Goal: Information Seeking & Learning: Understand process/instructions

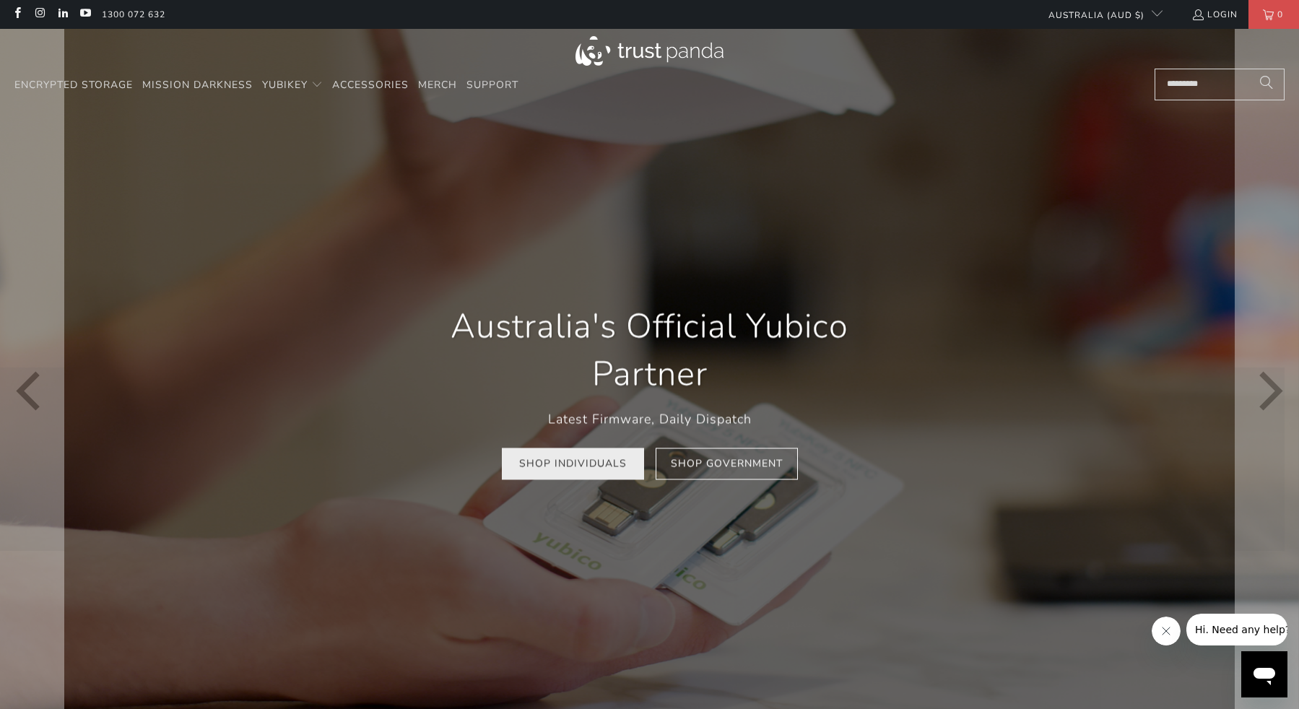
click at [605, 457] on link "Shop Individuals" at bounding box center [573, 464] width 142 height 32
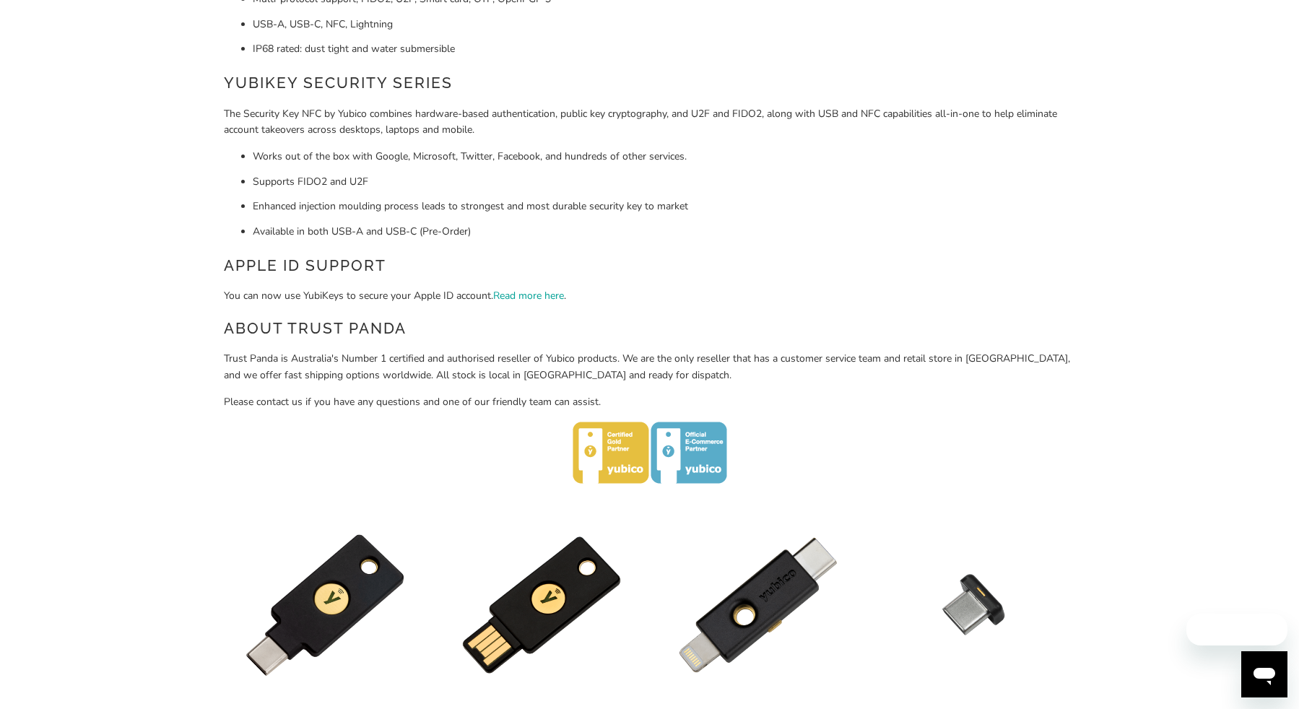
scroll to position [650, 0]
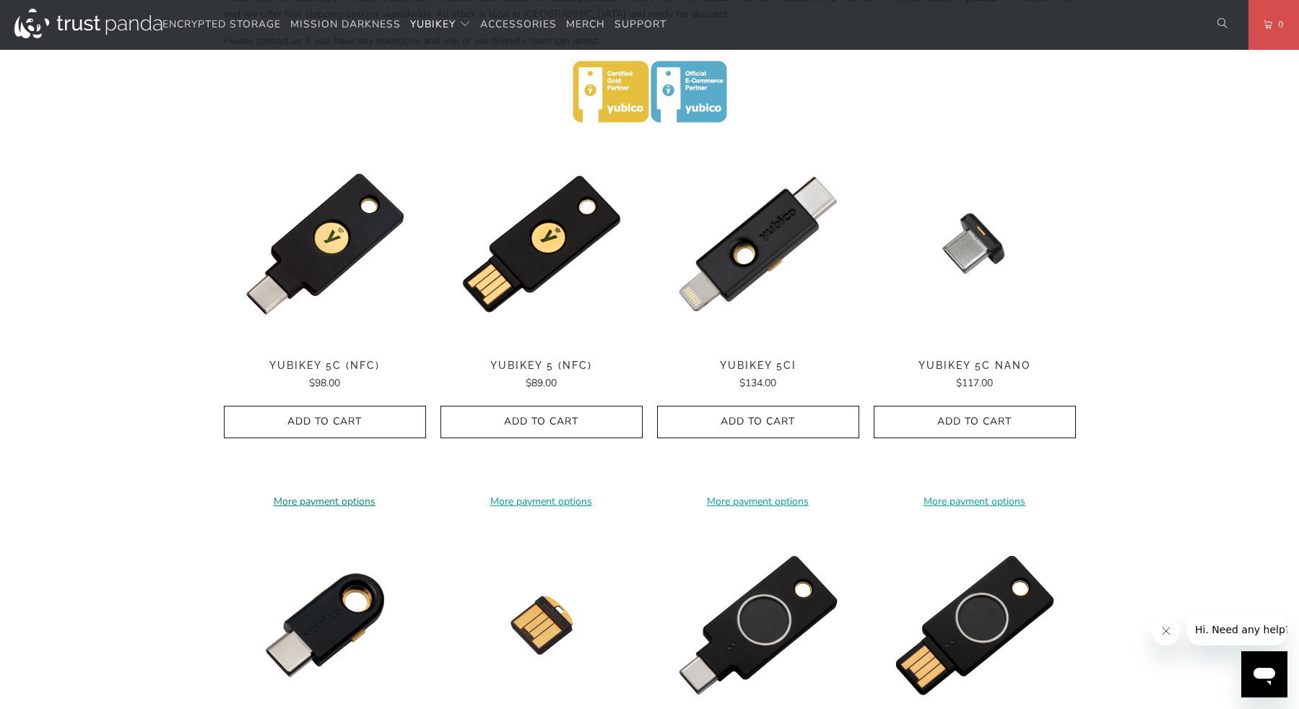
click at [291, 495] on link "More payment options" at bounding box center [325, 502] width 202 height 16
click at [650, 30] on span "Support" at bounding box center [640, 24] width 52 height 14
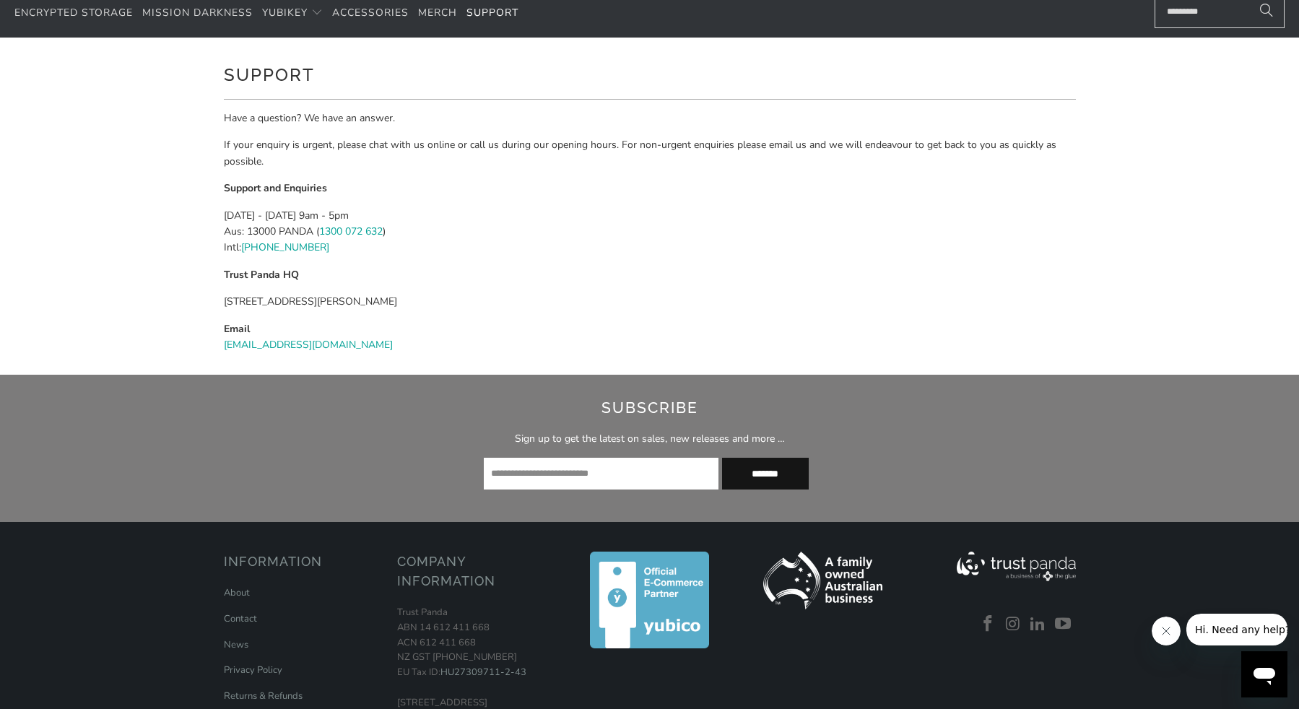
scroll to position [233, 0]
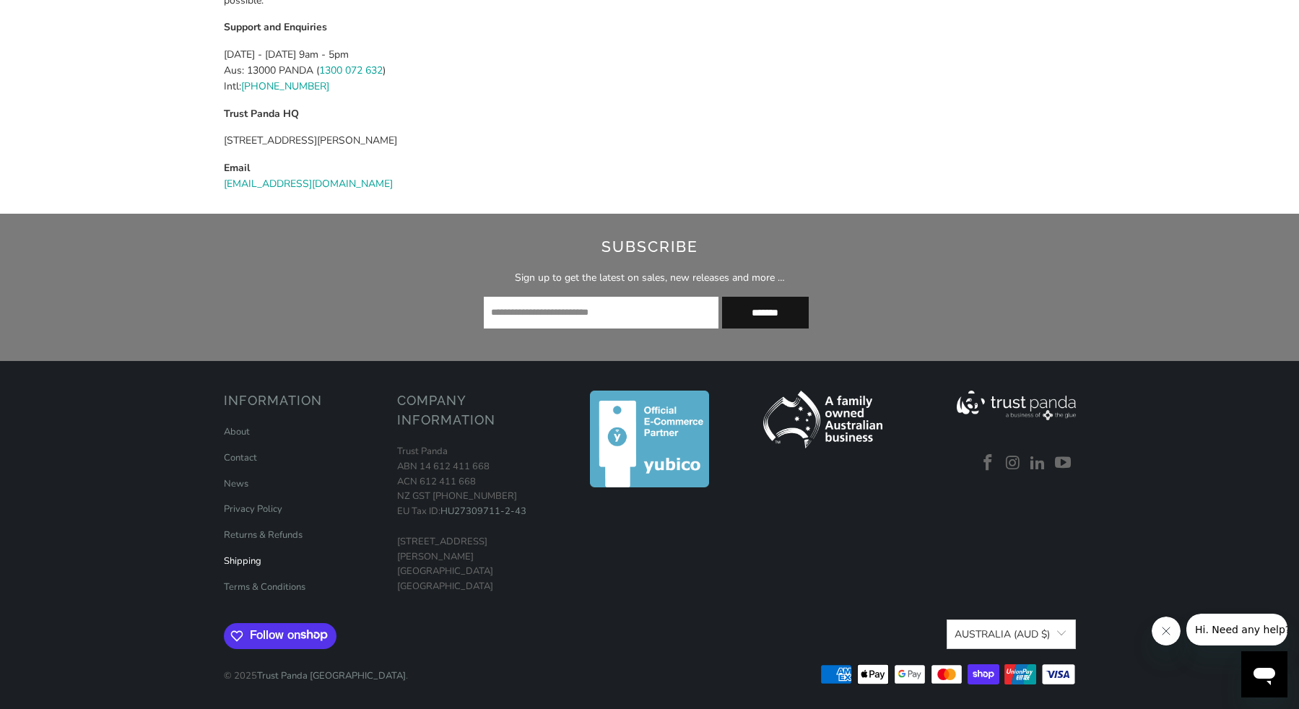
click at [249, 557] on link "Shipping" at bounding box center [243, 560] width 38 height 13
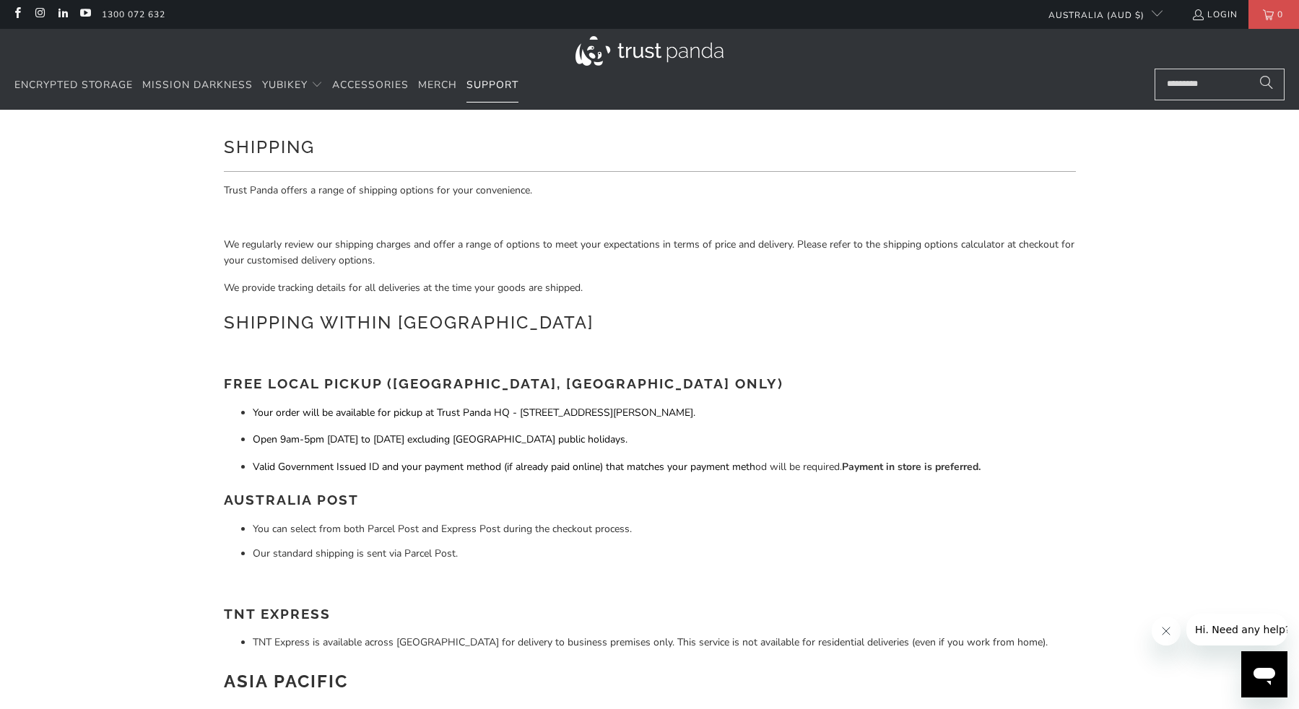
click at [499, 87] on span "Support" at bounding box center [492, 85] width 52 height 14
